Goal: Use online tool/utility: Utilize a website feature to perform a specific function

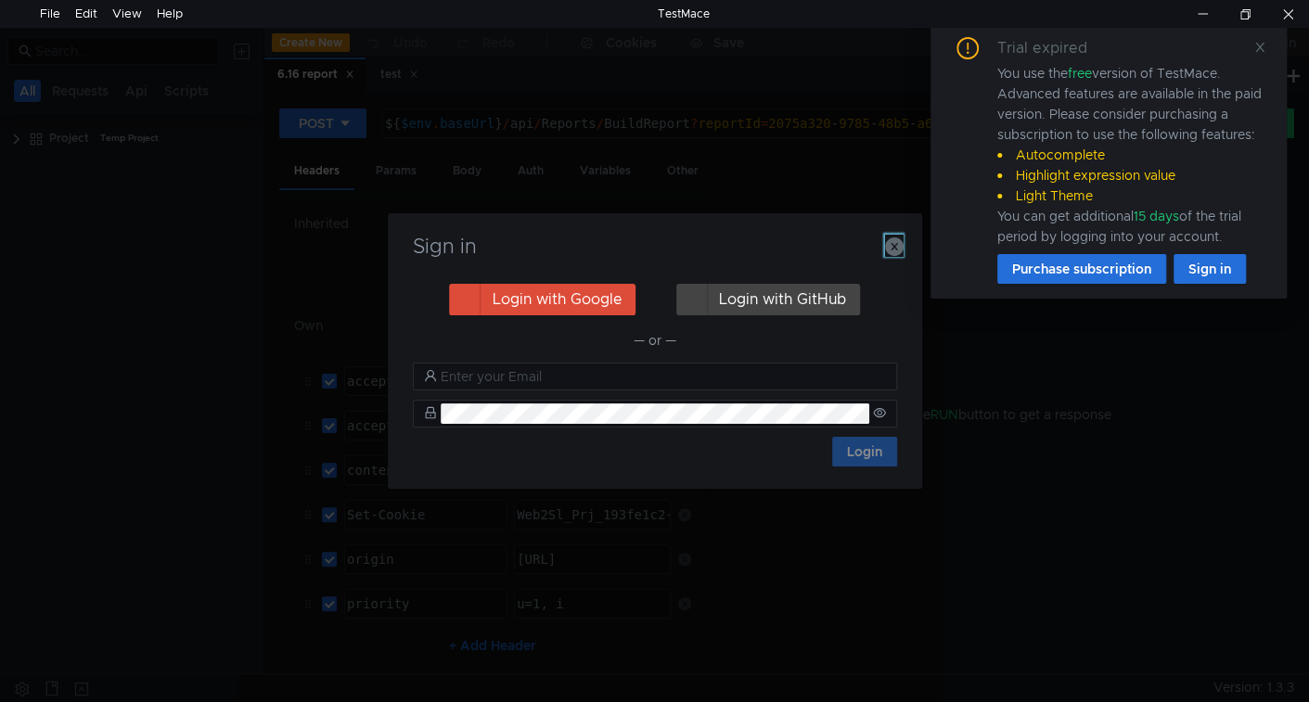
click at [892, 249] on icon "button" at bounding box center [894, 246] width 19 height 19
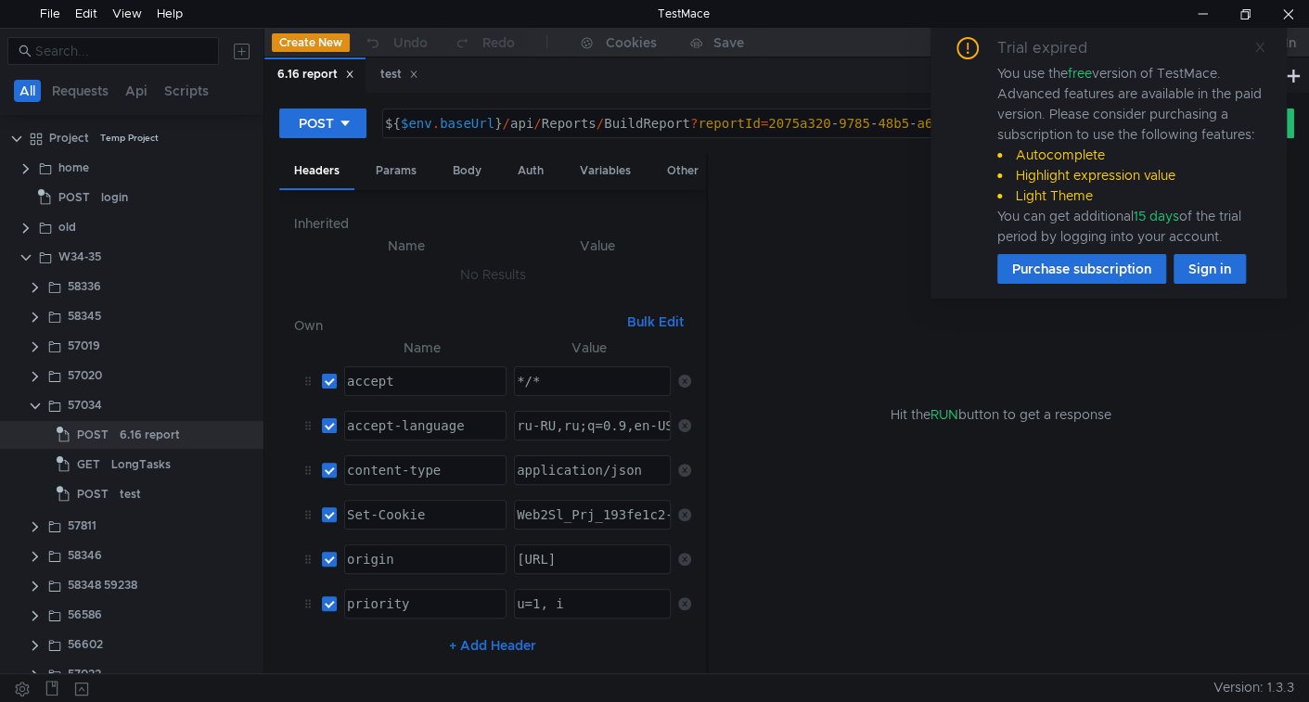
click at [1258, 41] on icon at bounding box center [1259, 47] width 13 height 13
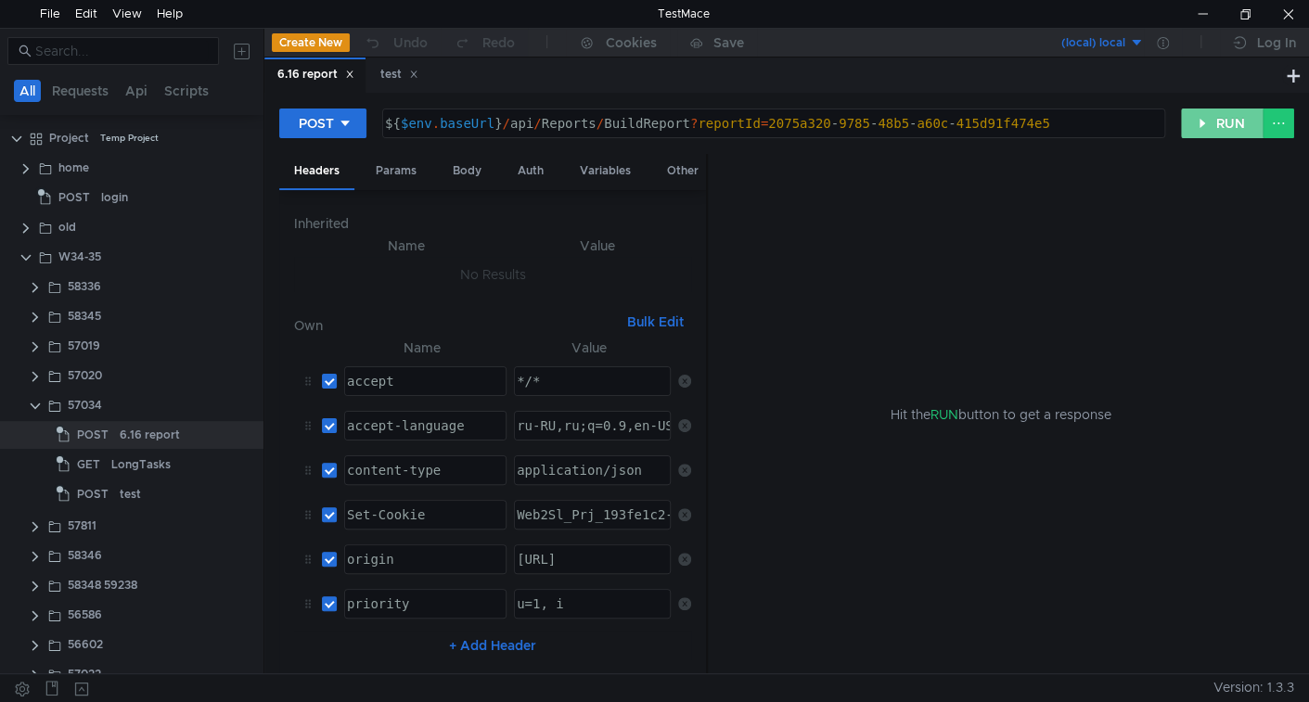
click at [1224, 120] on button "RUN" at bounding box center [1222, 124] width 83 height 30
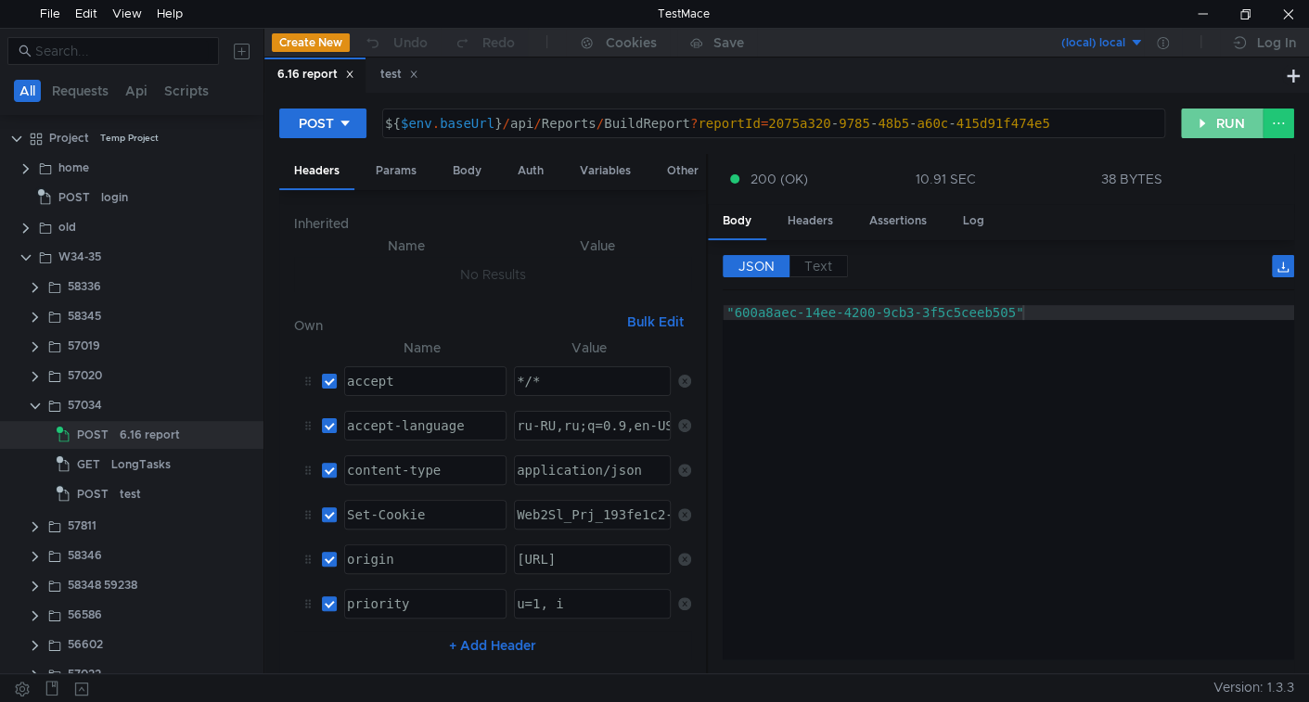
click at [1240, 131] on button "RUN" at bounding box center [1222, 124] width 83 height 30
click at [1220, 122] on button "RUN" at bounding box center [1222, 124] width 83 height 30
click at [1222, 127] on button "RUN" at bounding box center [1222, 124] width 83 height 30
click at [1205, 122] on button "RUN" at bounding box center [1222, 124] width 83 height 30
click at [1216, 122] on button "RUN" at bounding box center [1222, 124] width 83 height 30
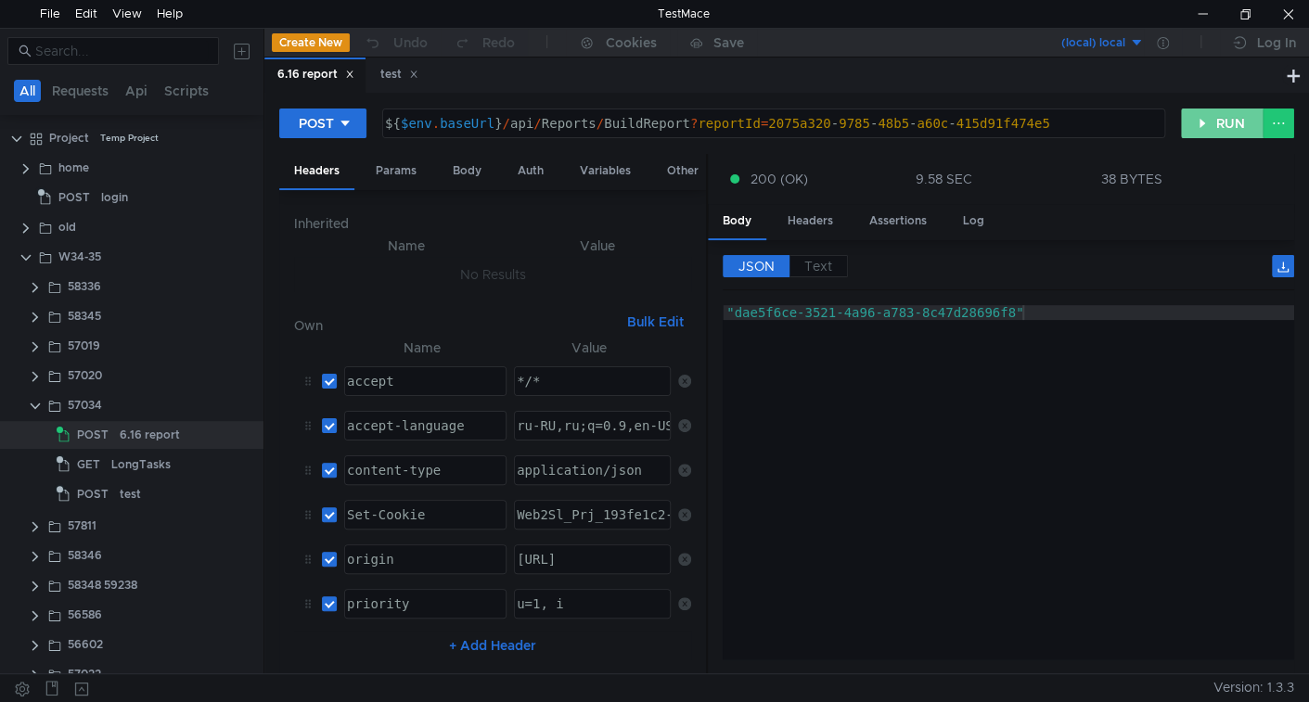
click at [1216, 125] on button "RUN" at bounding box center [1222, 124] width 83 height 30
click at [1230, 132] on button "RUN" at bounding box center [1222, 124] width 83 height 30
click at [1210, 120] on button "RUN" at bounding box center [1222, 124] width 83 height 30
click at [1218, 117] on button "RUN" at bounding box center [1222, 124] width 83 height 30
click at [1202, 122] on button "RUN" at bounding box center [1222, 124] width 83 height 30
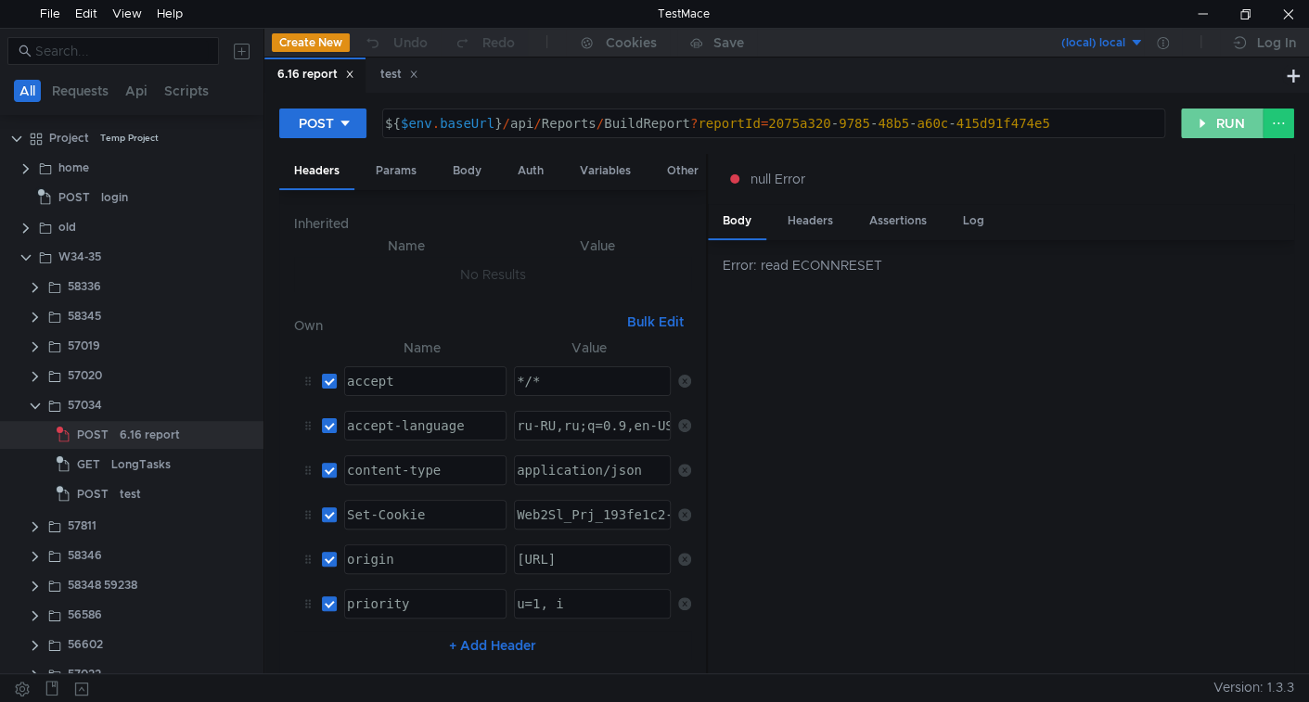
click at [1228, 128] on button "RUN" at bounding box center [1222, 124] width 83 height 30
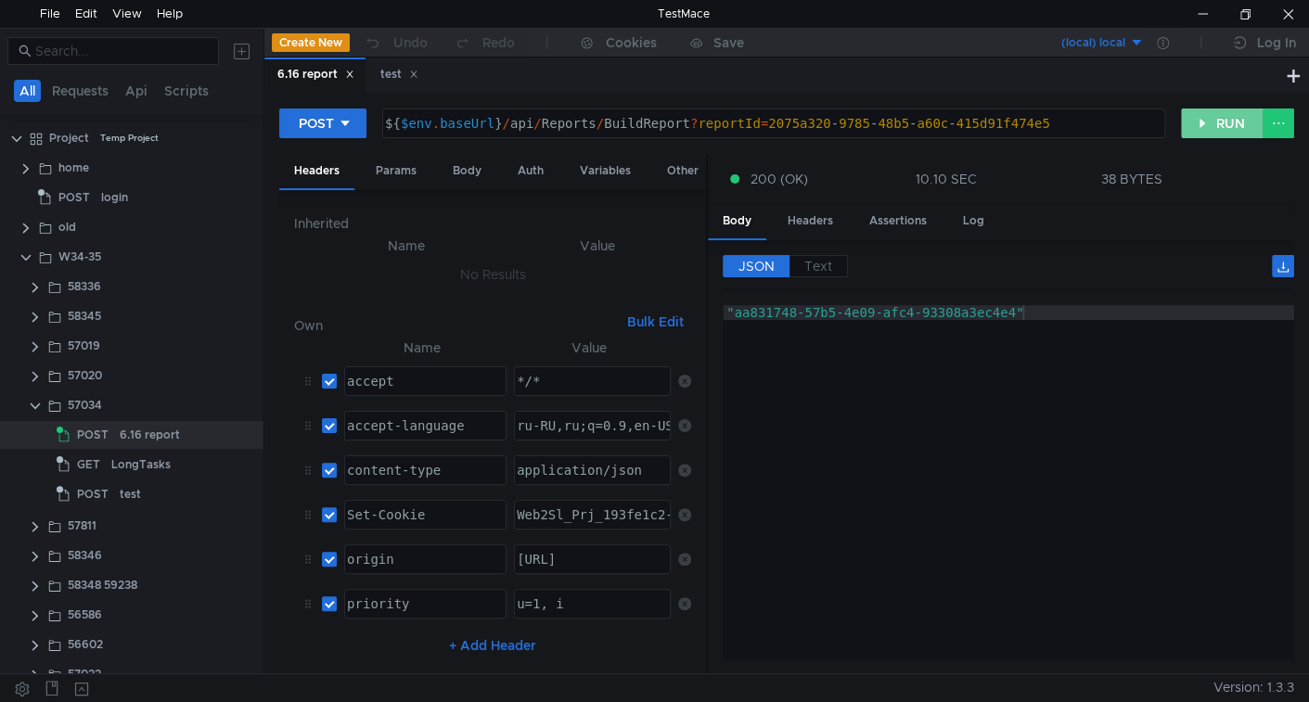
click at [1203, 130] on button "RUN" at bounding box center [1222, 124] width 83 height 30
click at [1218, 128] on button "RUN" at bounding box center [1222, 124] width 83 height 30
click at [1237, 121] on button "RUN" at bounding box center [1222, 124] width 83 height 30
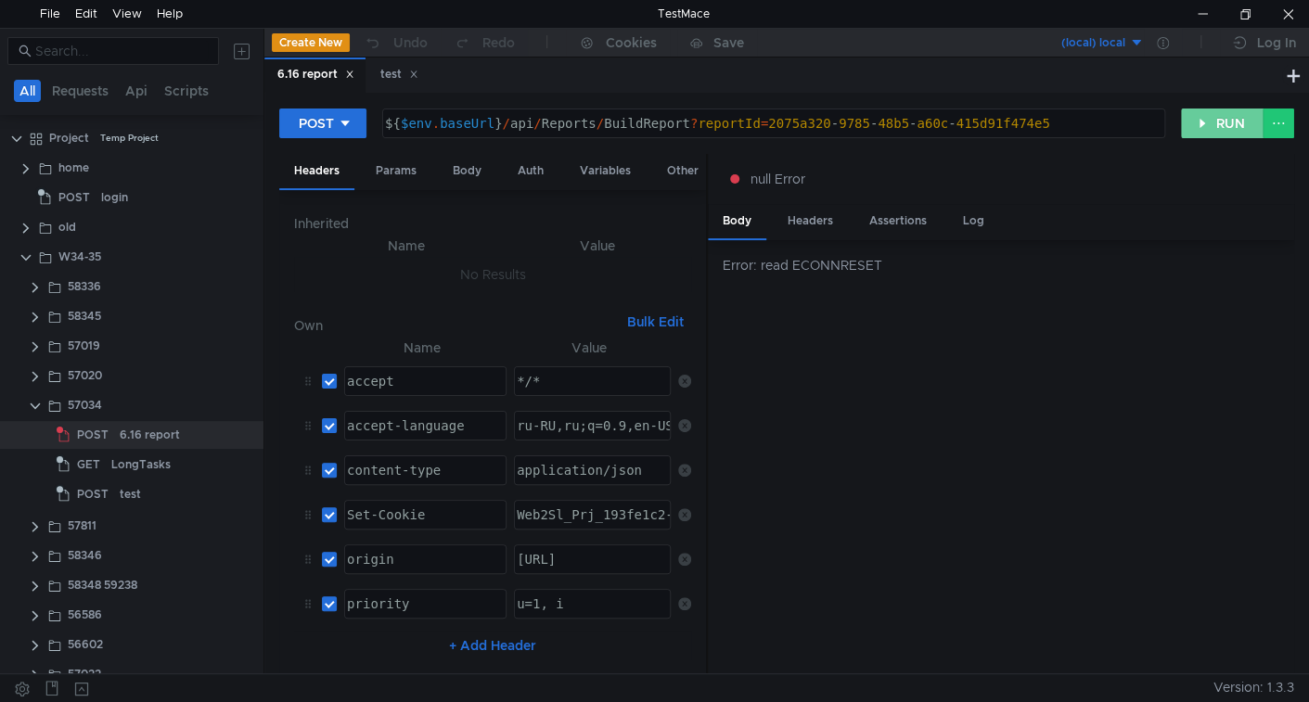
click at [1200, 122] on button "RUN" at bounding box center [1222, 124] width 83 height 30
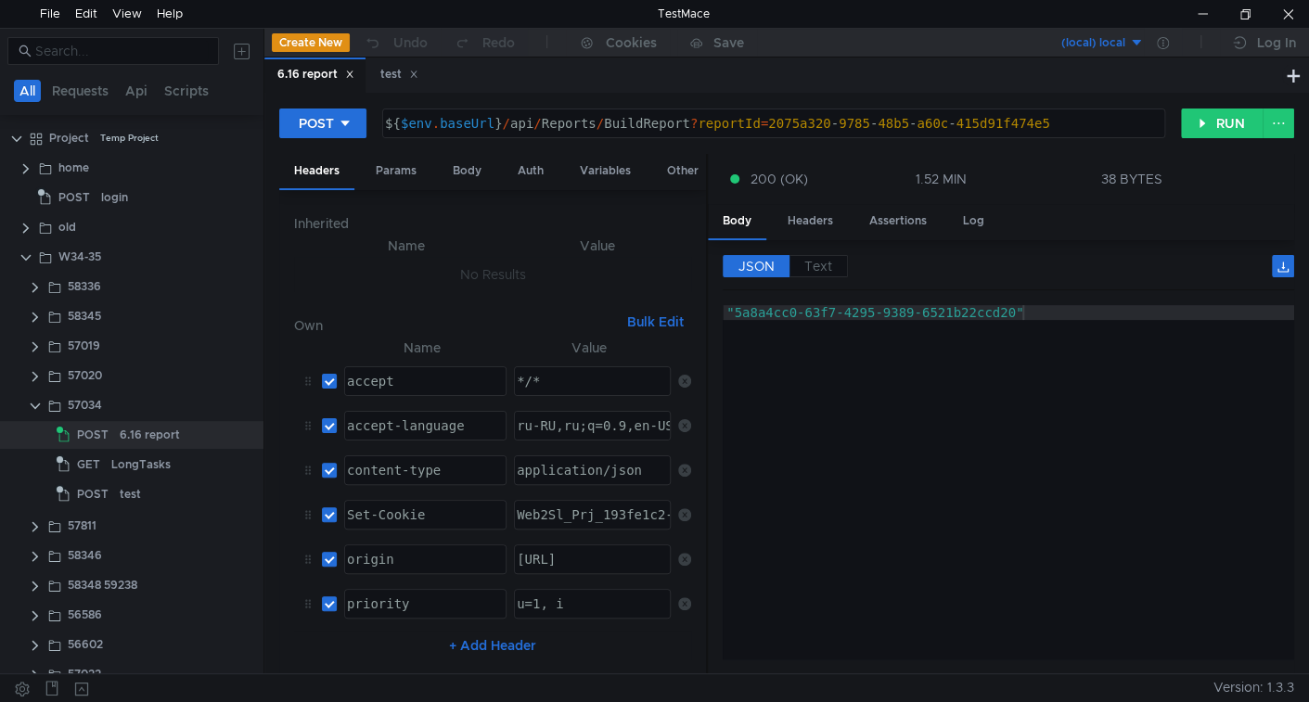
click at [1245, 105] on div "POST ${ $env . baseUrl } / api / Reports / BuildReport ? reportId = 2075a320 - …" at bounding box center [786, 383] width 1044 height 581
click at [1243, 112] on button "RUN" at bounding box center [1222, 124] width 83 height 30
click at [1214, 121] on button "RUN" at bounding box center [1222, 124] width 83 height 30
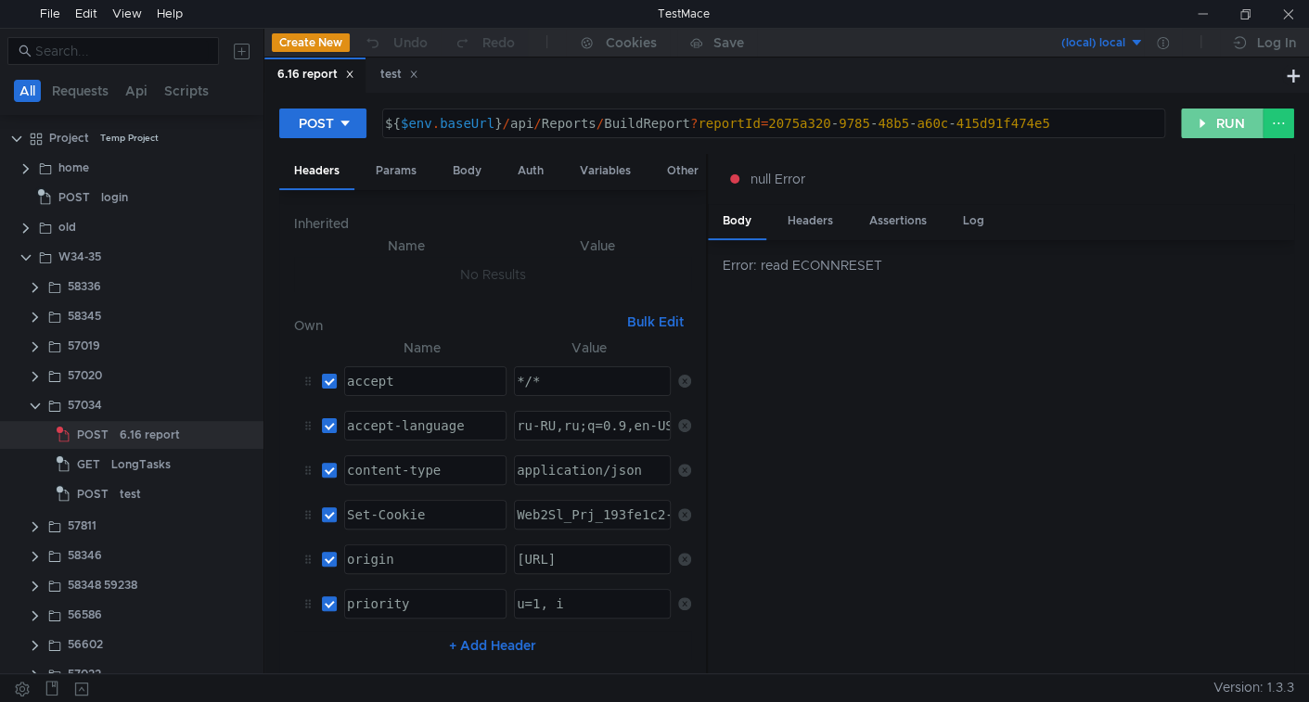
click at [1203, 114] on button "RUN" at bounding box center [1222, 124] width 83 height 30
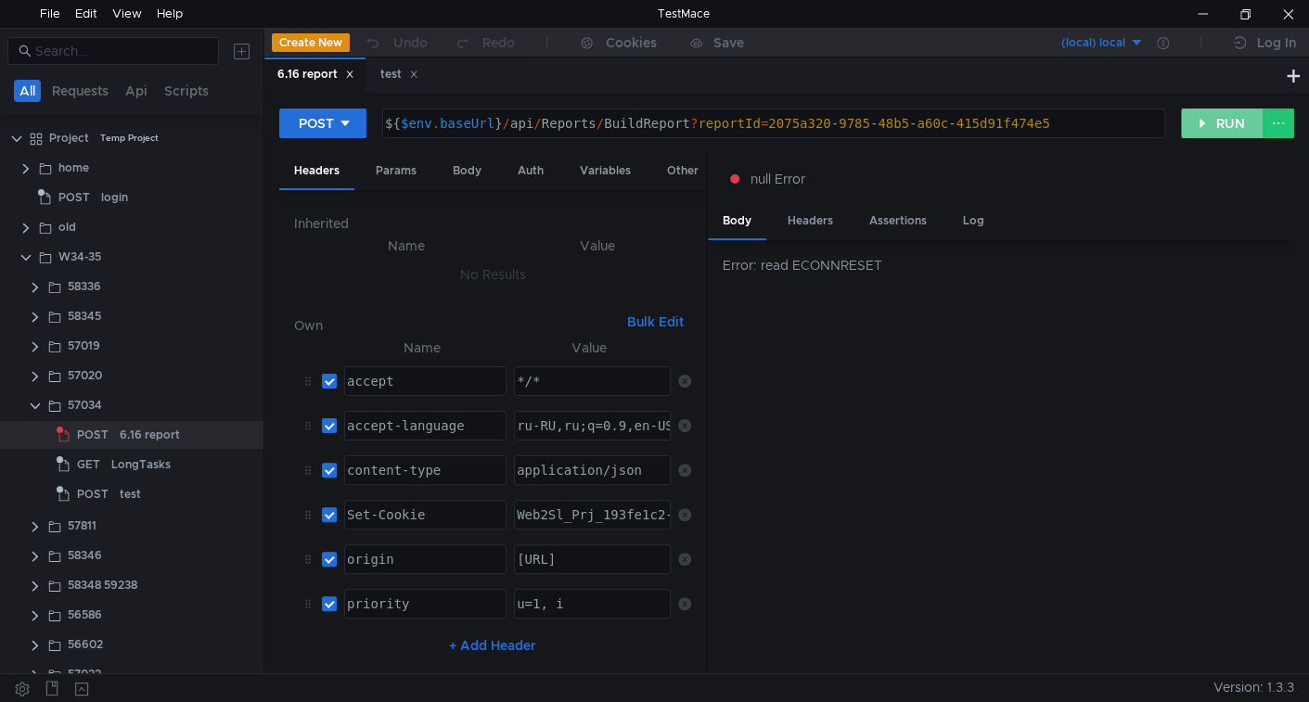
click at [1205, 126] on button "RUN" at bounding box center [1222, 124] width 83 height 30
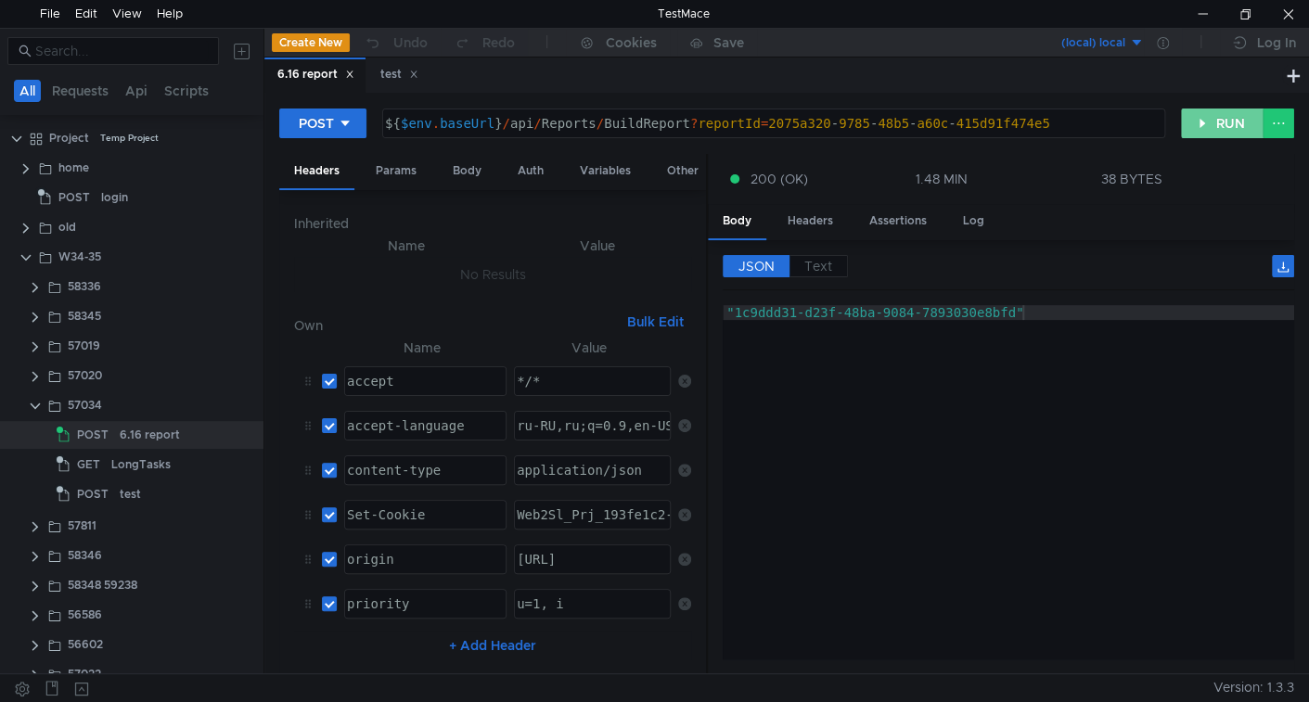
click at [1219, 115] on button "RUN" at bounding box center [1222, 124] width 83 height 30
click at [1222, 123] on button "RUN" at bounding box center [1222, 124] width 83 height 30
click at [1205, 111] on button "RUN" at bounding box center [1222, 124] width 83 height 30
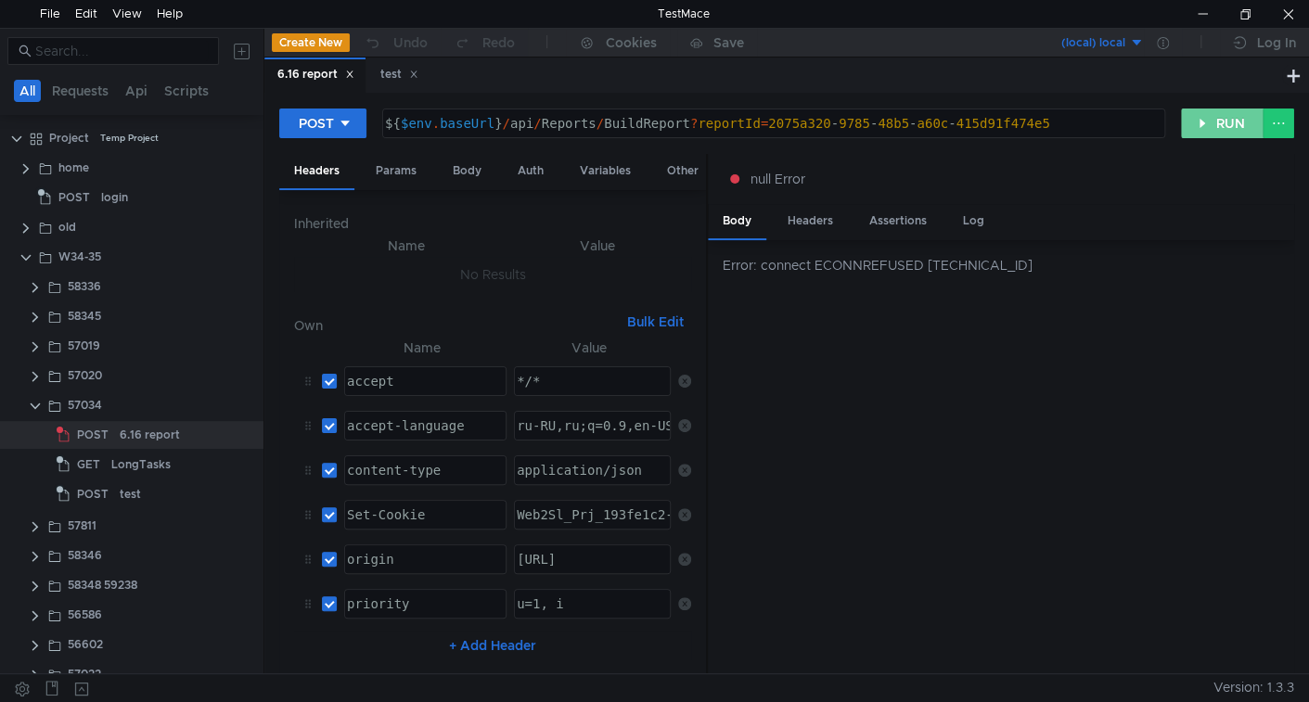
drag, startPoint x: 1201, startPoint y: 120, endPoint x: 1133, endPoint y: 189, distance: 97.1
click at [1201, 121] on button "RUN" at bounding box center [1222, 124] width 83 height 30
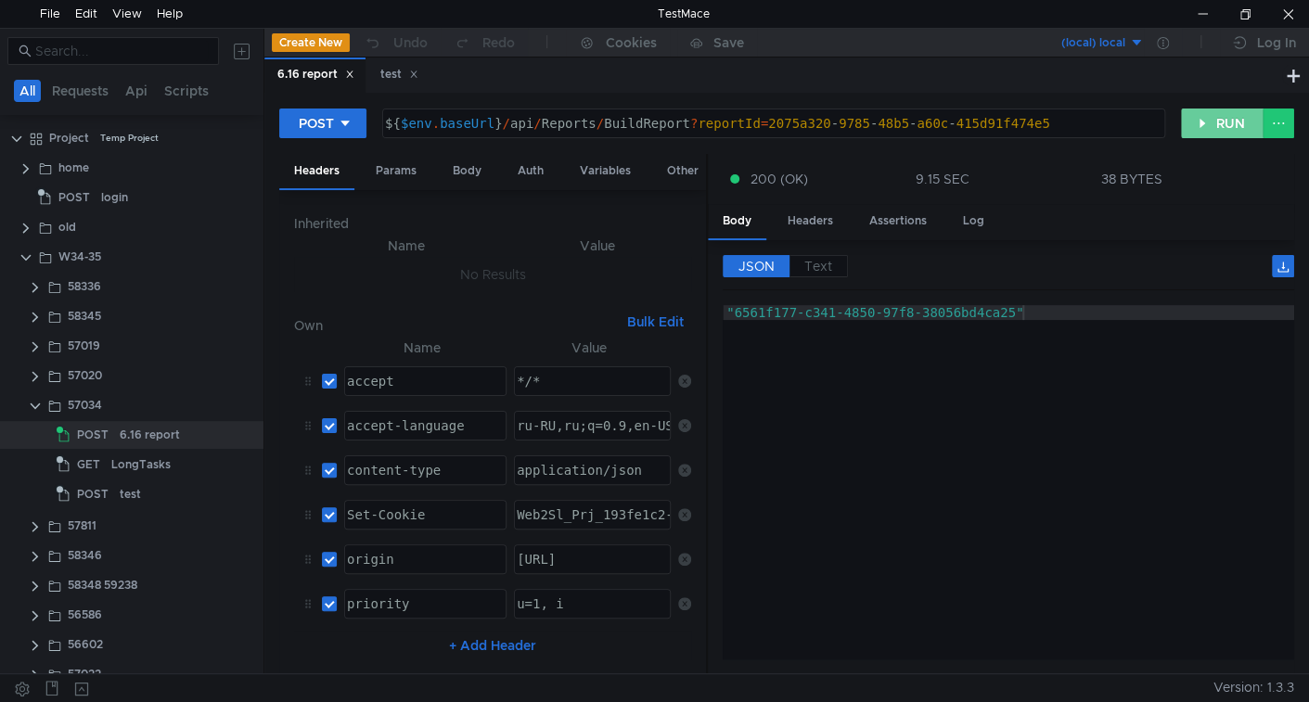
drag, startPoint x: 1232, startPoint y: 122, endPoint x: 1220, endPoint y: 132, distance: 15.2
click at [1230, 122] on button "RUN" at bounding box center [1222, 124] width 83 height 30
click at [1214, 124] on button "RUN" at bounding box center [1222, 124] width 83 height 30
click at [1219, 125] on button "RUN" at bounding box center [1222, 124] width 83 height 30
drag, startPoint x: 1205, startPoint y: 126, endPoint x: 1171, endPoint y: 197, distance: 78.0
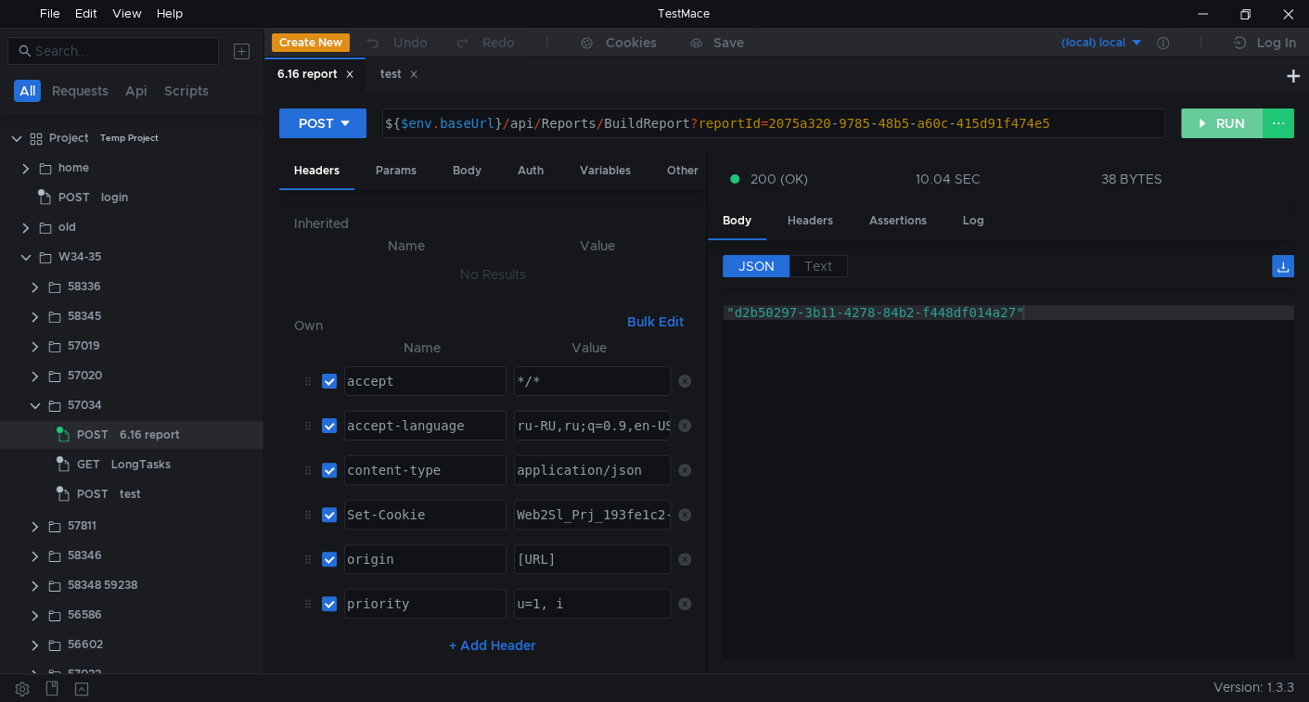
click at [1205, 125] on button "RUN" at bounding box center [1222, 124] width 83 height 30
drag, startPoint x: 1220, startPoint y: 121, endPoint x: 989, endPoint y: 376, distance: 344.0
click at [1218, 122] on button "RUN" at bounding box center [1222, 124] width 83 height 30
click at [1232, 135] on button "RUN" at bounding box center [1222, 124] width 83 height 30
click at [1179, 135] on div "POST ${ $env . baseUrl } / api / Reports / BuildReport ? reportId = 2075a320 - …" at bounding box center [729, 124] width 901 height 32
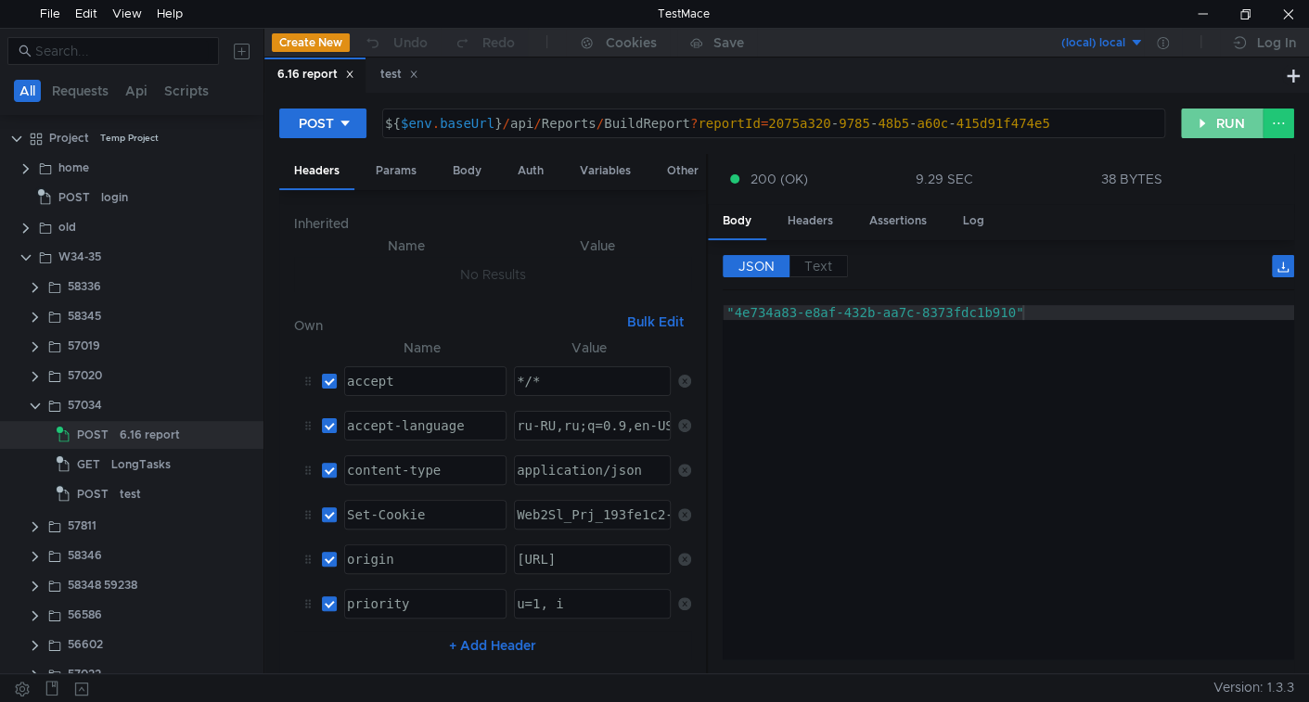
click at [1199, 131] on button "RUN" at bounding box center [1222, 124] width 83 height 30
click at [1218, 128] on button "RUN" at bounding box center [1222, 124] width 83 height 30
click at [1197, 121] on button "RUN" at bounding box center [1222, 124] width 83 height 30
click at [1235, 122] on button "RUN" at bounding box center [1222, 124] width 83 height 30
click at [1229, 111] on button "RUN" at bounding box center [1222, 124] width 83 height 30
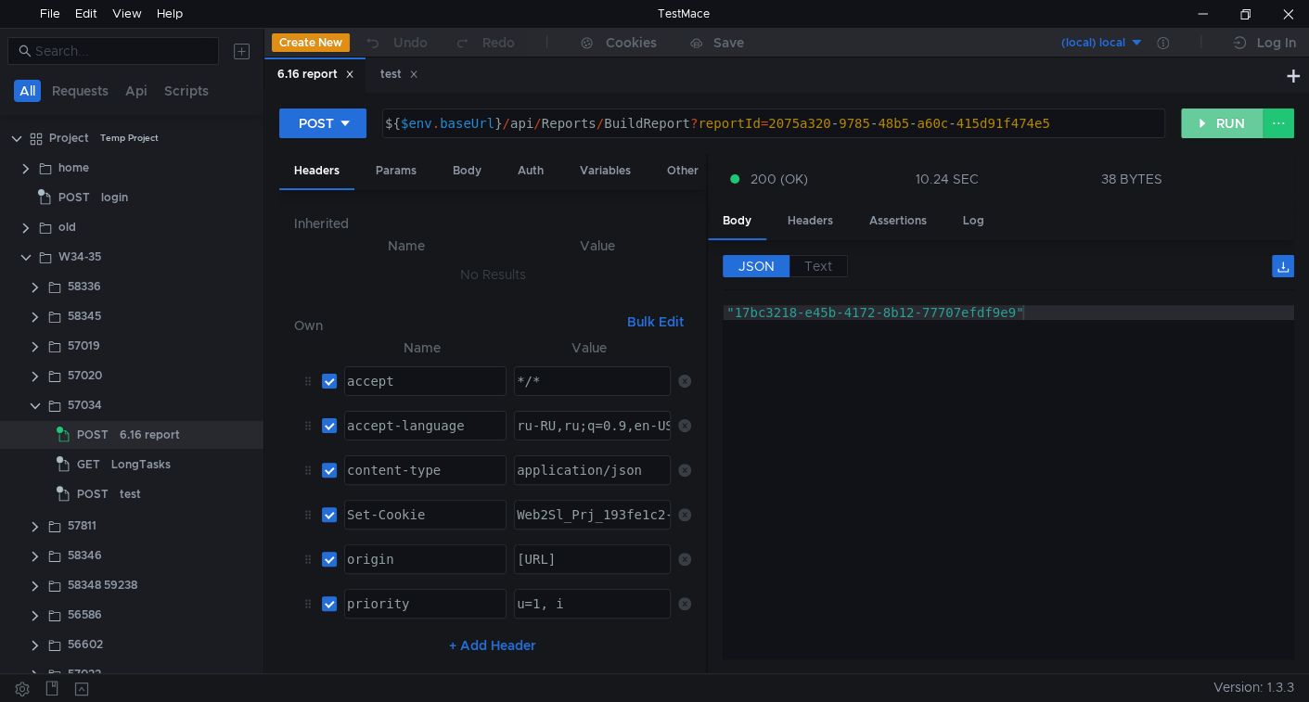
click at [1205, 121] on button "RUN" at bounding box center [1222, 124] width 83 height 30
click at [1223, 120] on button "RUN" at bounding box center [1222, 124] width 83 height 30
click at [1199, 121] on button "RUN" at bounding box center [1222, 124] width 83 height 30
click at [1218, 112] on button "RUN" at bounding box center [1222, 124] width 83 height 30
drag, startPoint x: 1218, startPoint y: 130, endPoint x: 1144, endPoint y: 248, distance: 138.7
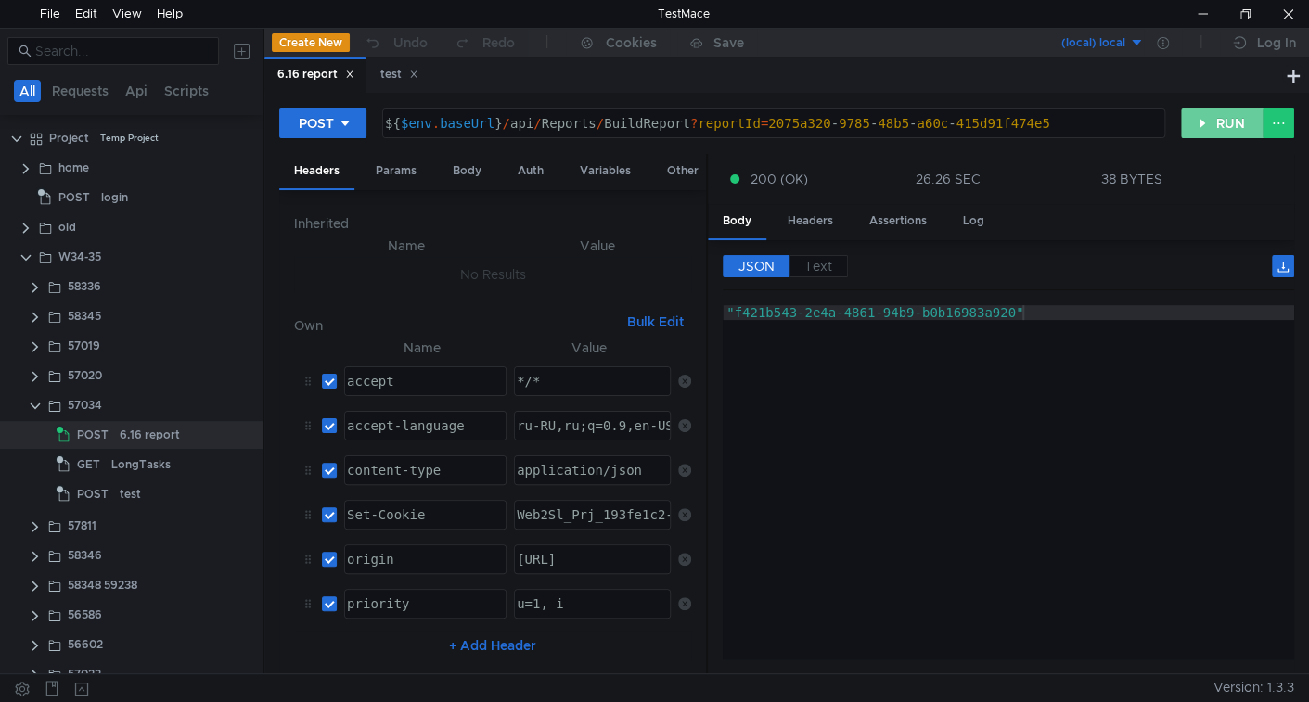
click at [1216, 130] on button "RUN" at bounding box center [1222, 124] width 83 height 30
drag, startPoint x: 1235, startPoint y: 115, endPoint x: 703, endPoint y: 386, distance: 597.2
click at [1235, 116] on button "RUN" at bounding box center [1222, 124] width 83 height 30
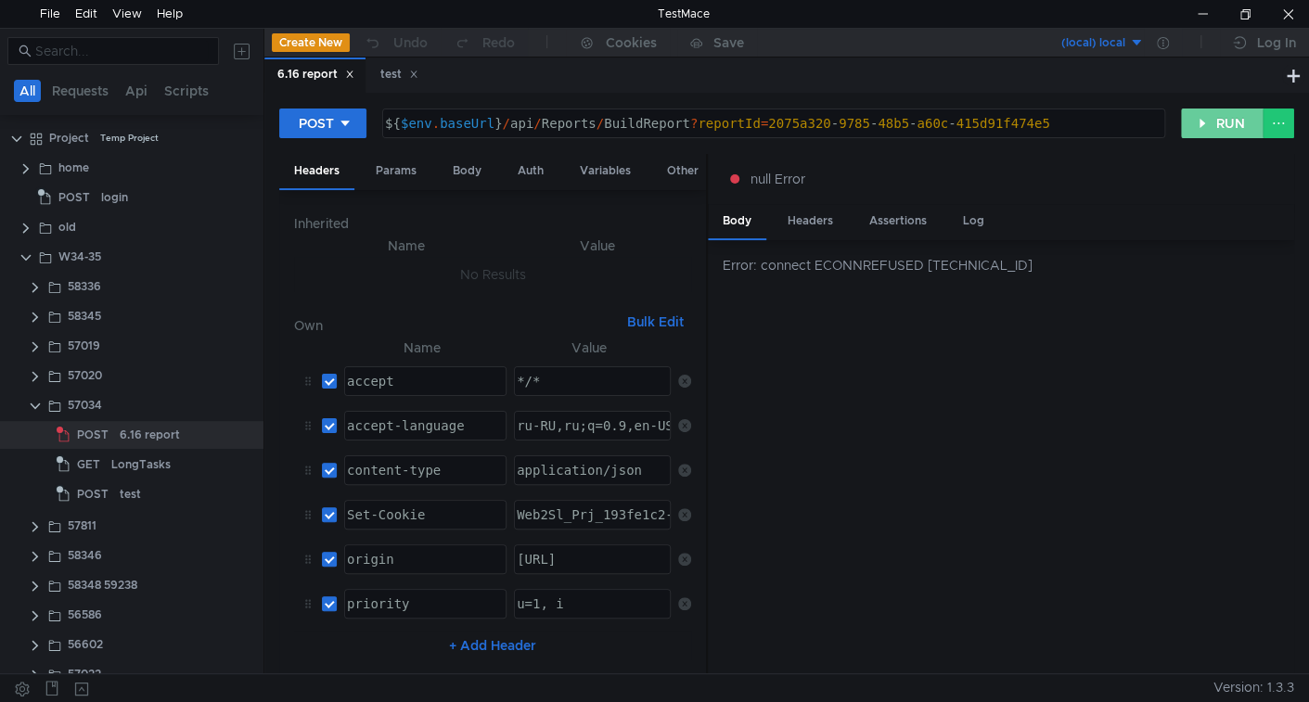
click at [1215, 116] on button "RUN" at bounding box center [1222, 124] width 83 height 30
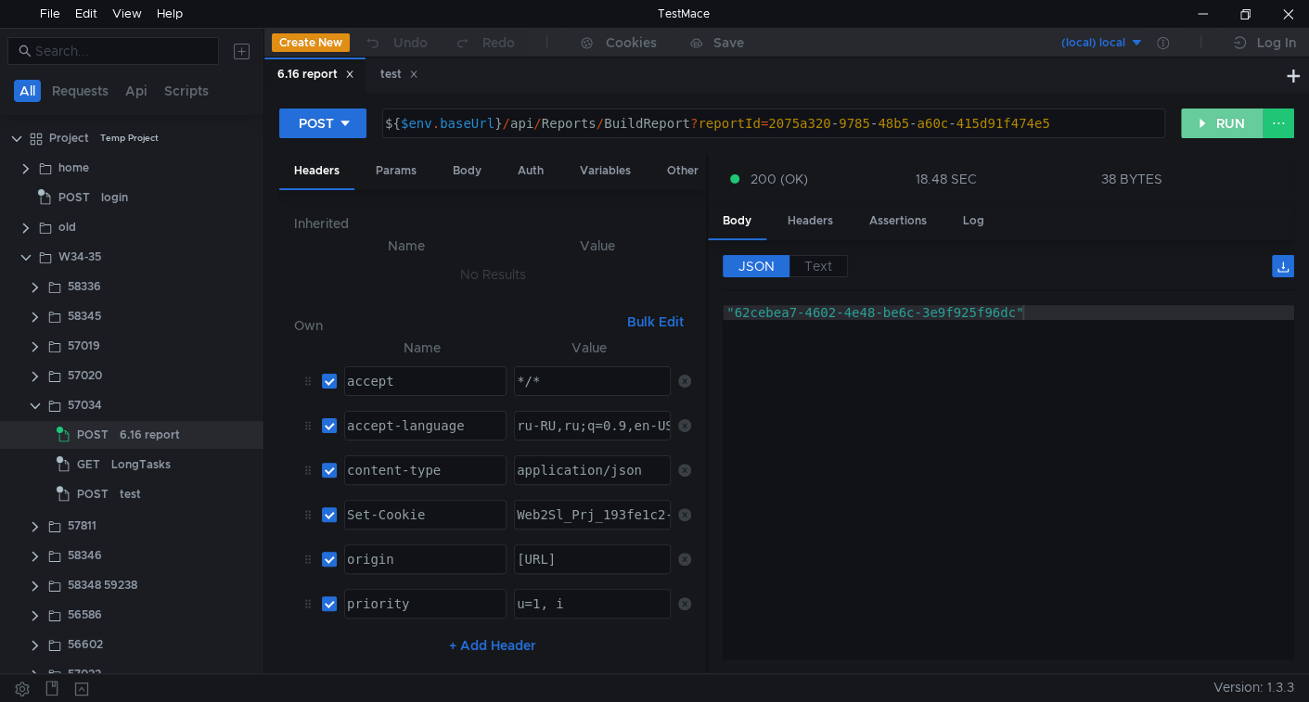
click at [1207, 127] on button "RUN" at bounding box center [1222, 124] width 83 height 30
click at [1226, 115] on button "RUN" at bounding box center [1222, 124] width 83 height 30
click at [1257, 120] on button "RUN" at bounding box center [1222, 124] width 83 height 30
click at [1225, 116] on button "RUN" at bounding box center [1222, 124] width 83 height 30
click at [127, 491] on div "test" at bounding box center [130, 494] width 21 height 28
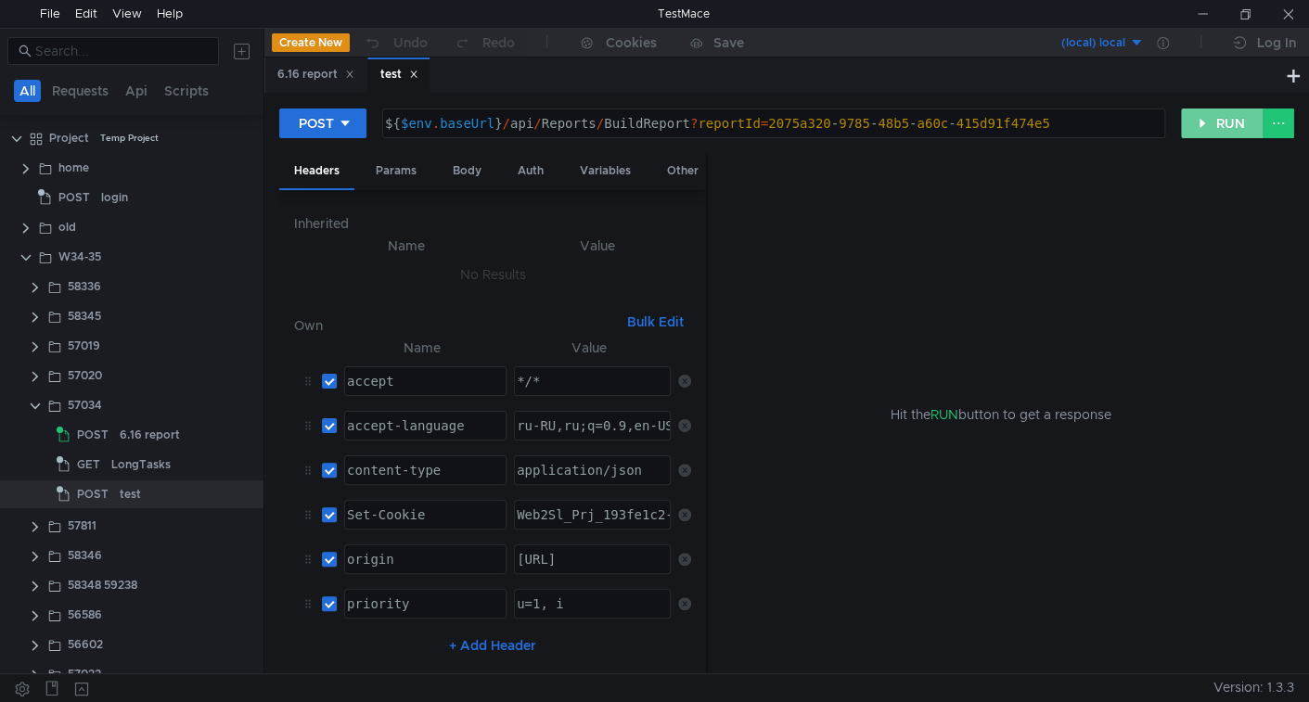
click at [1229, 121] on button "RUN" at bounding box center [1222, 124] width 83 height 30
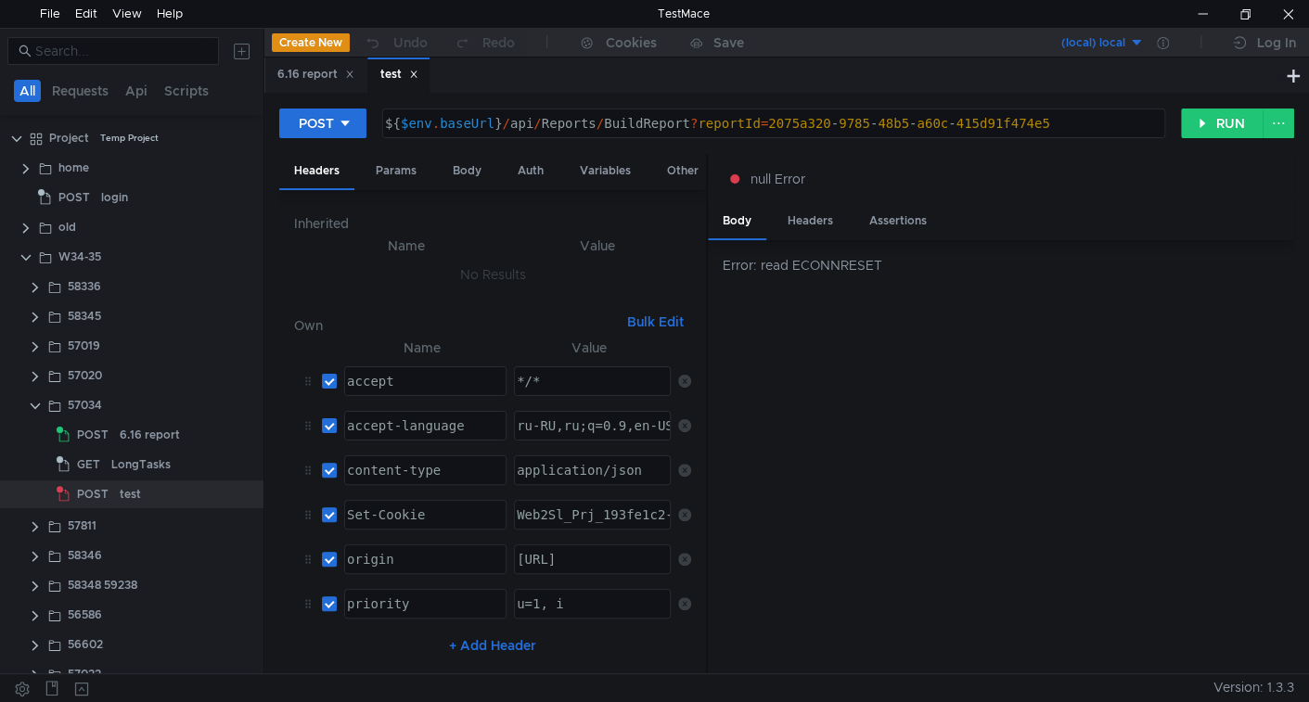
click at [1055, 445] on div "Error: read ECONNRESET" at bounding box center [1001, 457] width 586 height 434
click at [1212, 122] on button "RUN" at bounding box center [1222, 124] width 83 height 30
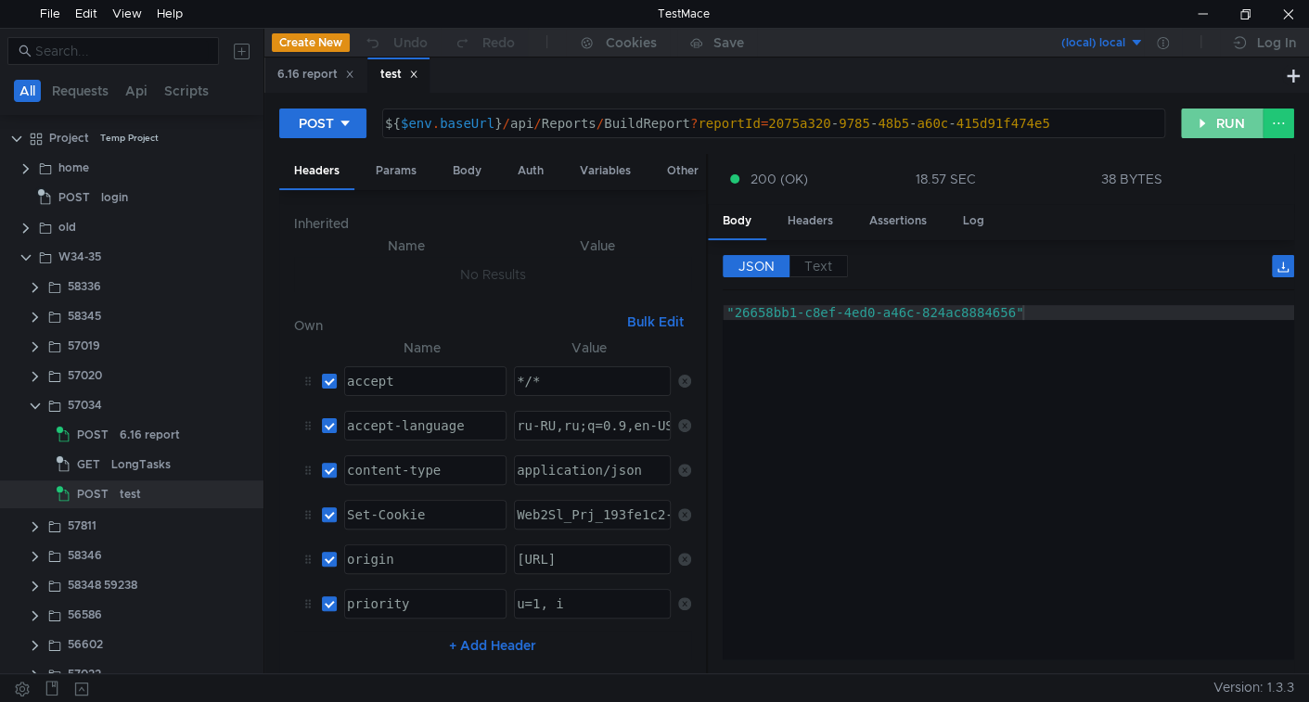
click at [1202, 134] on button "RUN" at bounding box center [1222, 124] width 83 height 30
click at [1197, 135] on button "RUN" at bounding box center [1222, 124] width 83 height 30
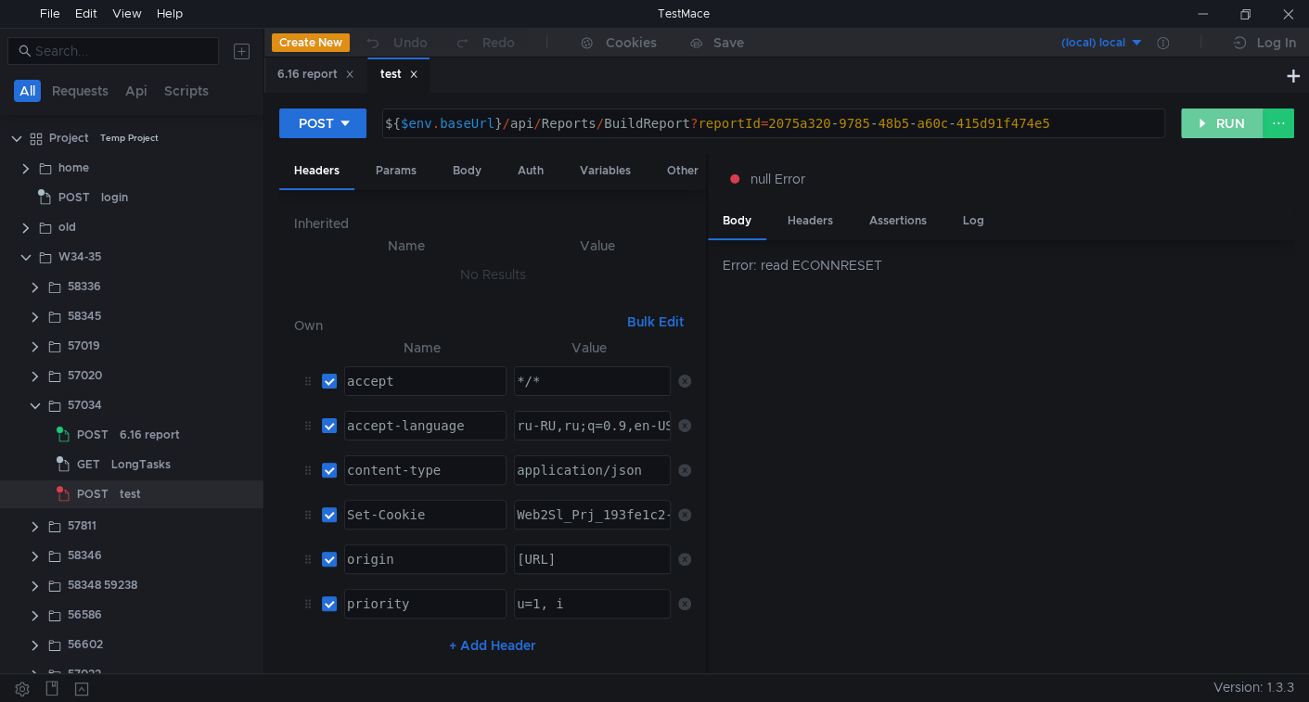
drag, startPoint x: 1207, startPoint y: 127, endPoint x: 1046, endPoint y: 104, distance: 163.0
click at [1207, 127] on button "RUN" at bounding box center [1222, 124] width 83 height 30
